Goal: Find specific page/section: Find specific page/section

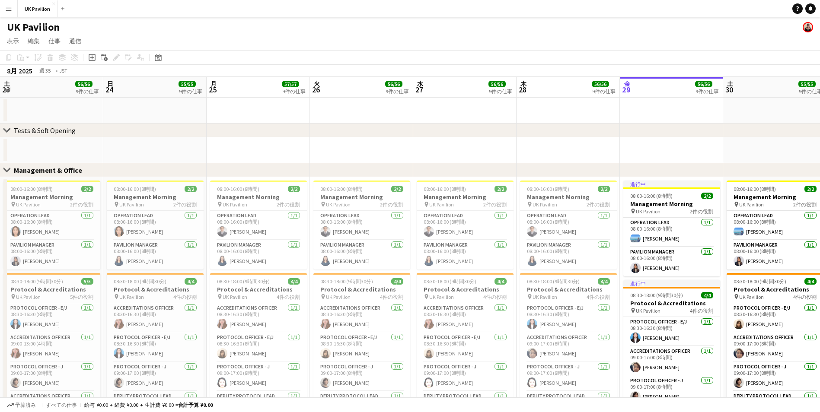
scroll to position [0, 303]
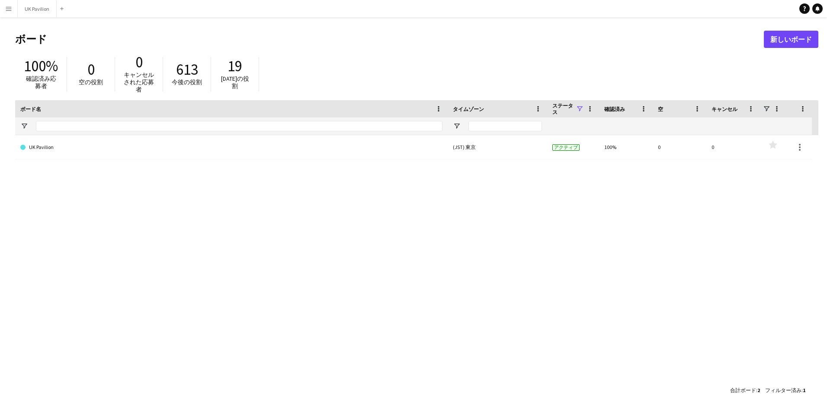
click at [8, 6] on app-icon "メニュー" at bounding box center [8, 8] width 7 height 7
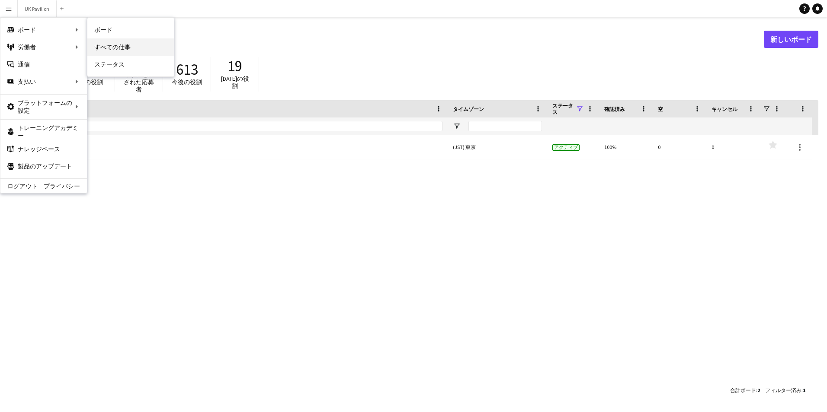
click at [104, 52] on link "すべての仕事" at bounding box center [130, 46] width 86 height 17
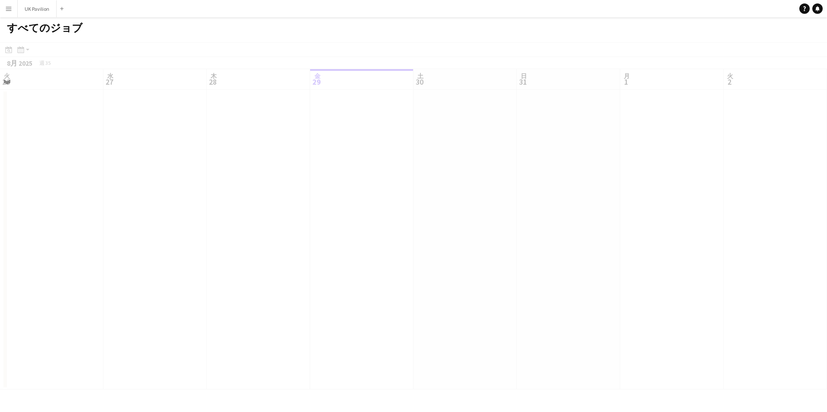
scroll to position [0, 207]
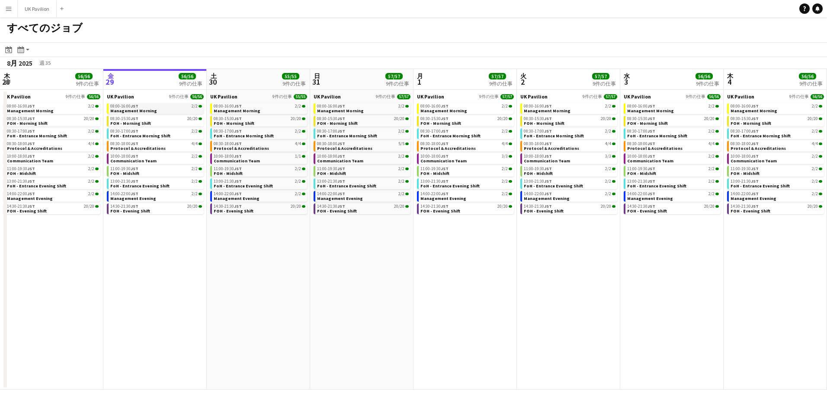
click at [177, 112] on link "08:00-16:00 JST 2/2 Management Morning" at bounding box center [156, 108] width 92 height 10
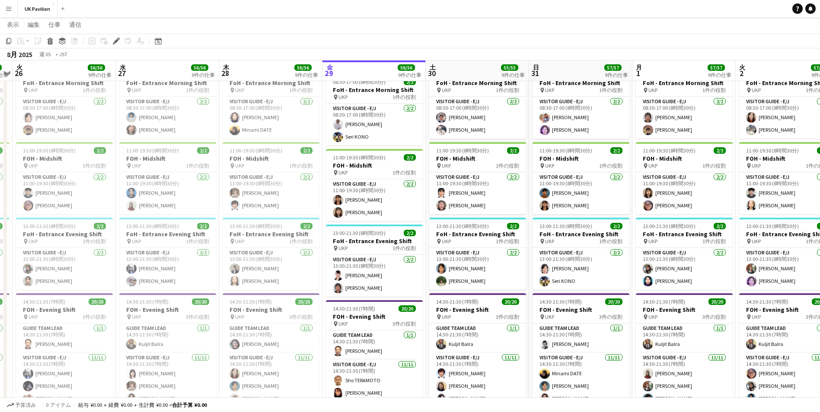
scroll to position [635, 0]
